Goal: Task Accomplishment & Management: Manage account settings

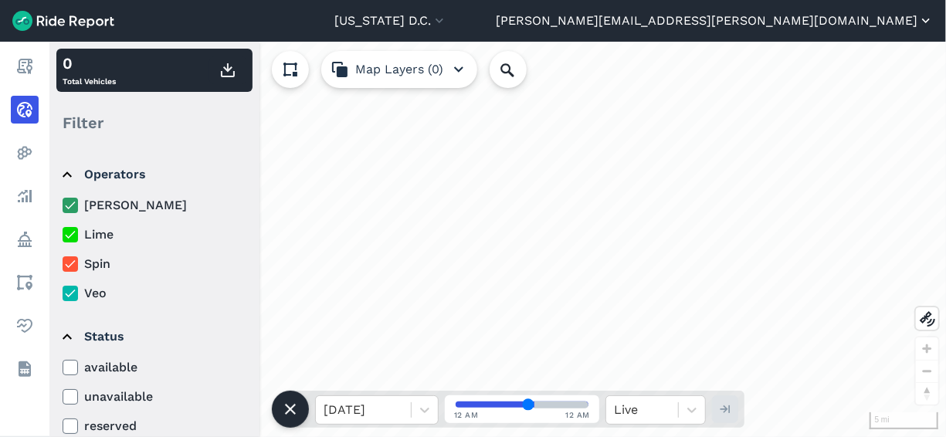
click at [860, 29] on button "[PERSON_NAME][EMAIL_ADDRESS][PERSON_NAME][DOMAIN_NAME]" at bounding box center [715, 21] width 438 height 19
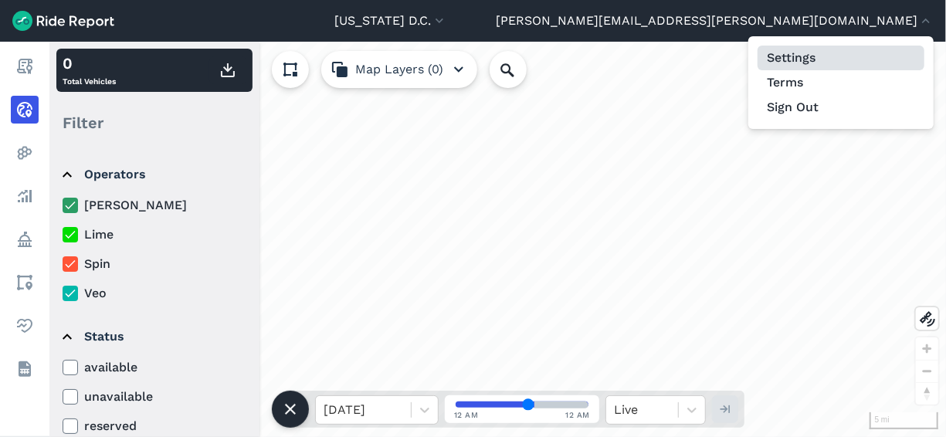
click at [798, 54] on link "Settings" at bounding box center [841, 58] width 167 height 25
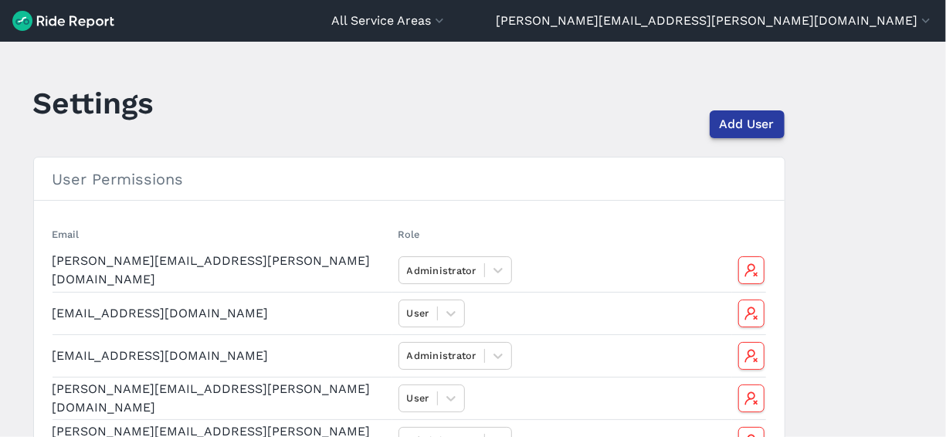
click at [742, 128] on span "Add User" at bounding box center [747, 124] width 55 height 19
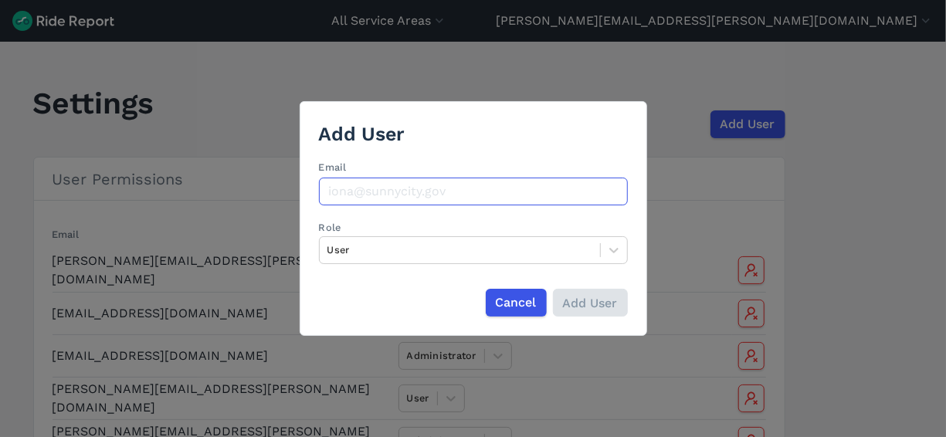
click at [582, 181] on input "Email" at bounding box center [473, 192] width 309 height 28
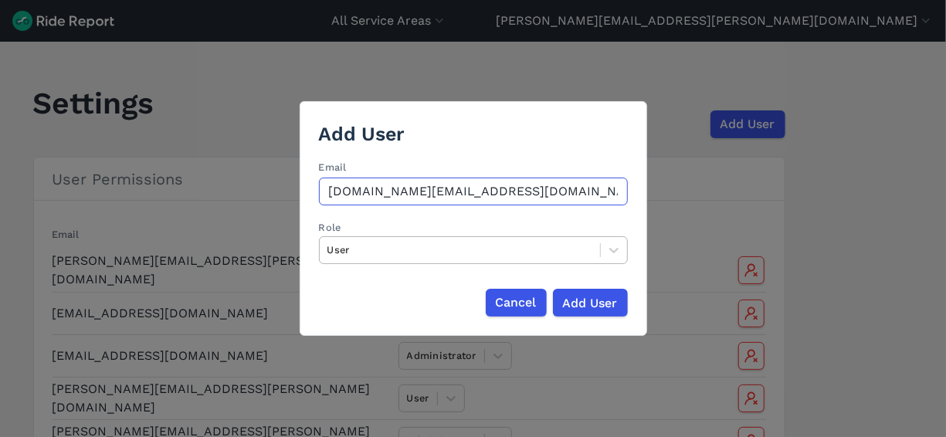
type input "[DOMAIN_NAME][EMAIL_ADDRESS][DOMAIN_NAME]"
click at [463, 249] on div at bounding box center [459, 250] width 265 height 18
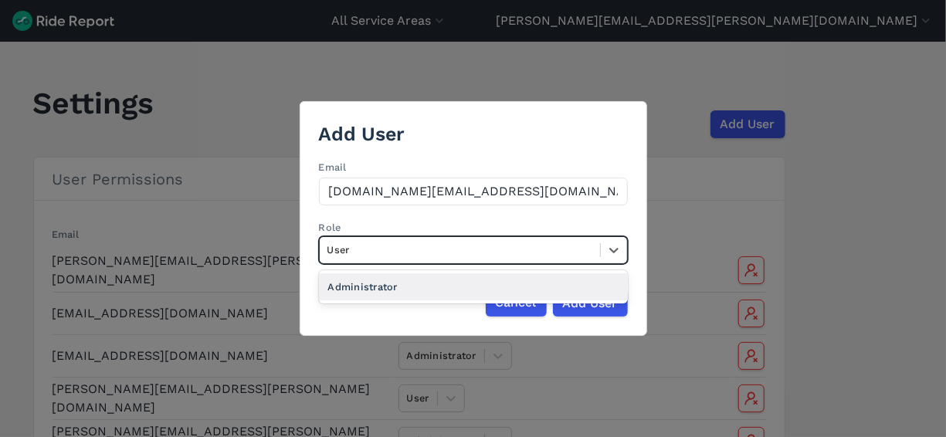
click at [421, 290] on div "Administrator" at bounding box center [473, 286] width 309 height 27
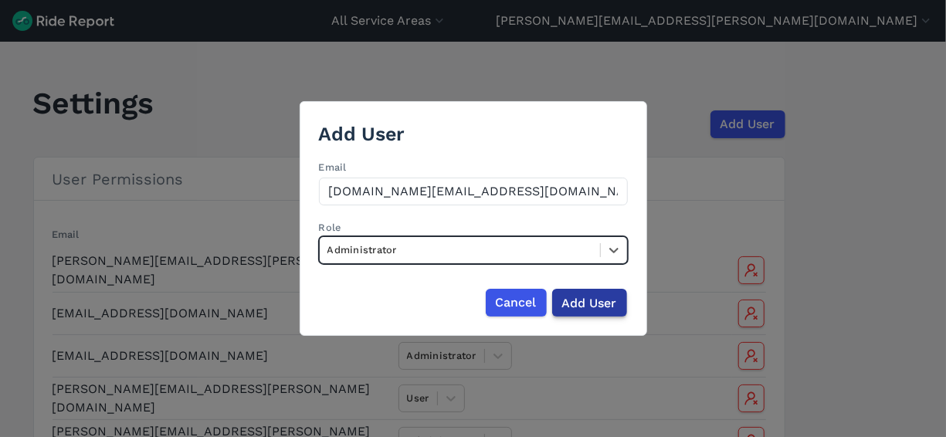
click at [599, 306] on input "Add User" at bounding box center [589, 303] width 75 height 28
